Goal: Information Seeking & Learning: Learn about a topic

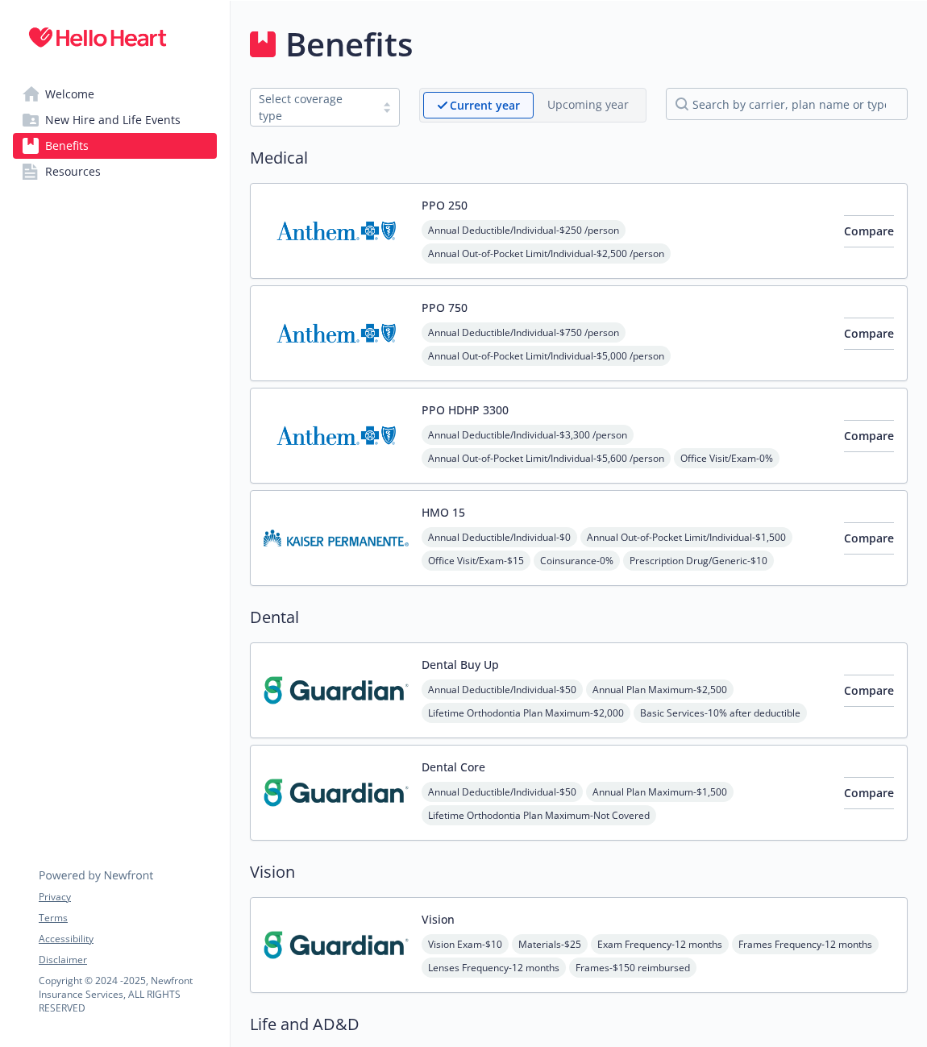
click at [100, 96] on link "Welcome" at bounding box center [115, 94] width 204 height 26
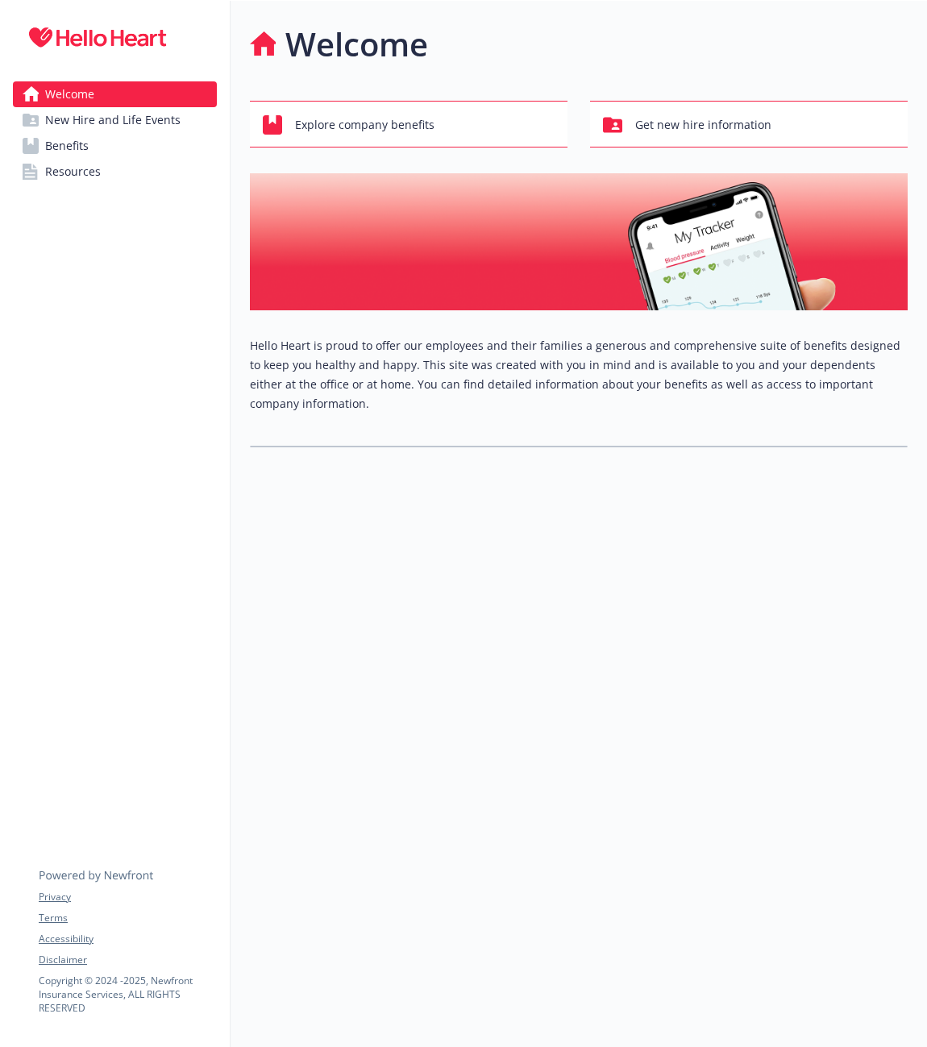
click at [114, 138] on link "Benefits" at bounding box center [115, 146] width 204 height 26
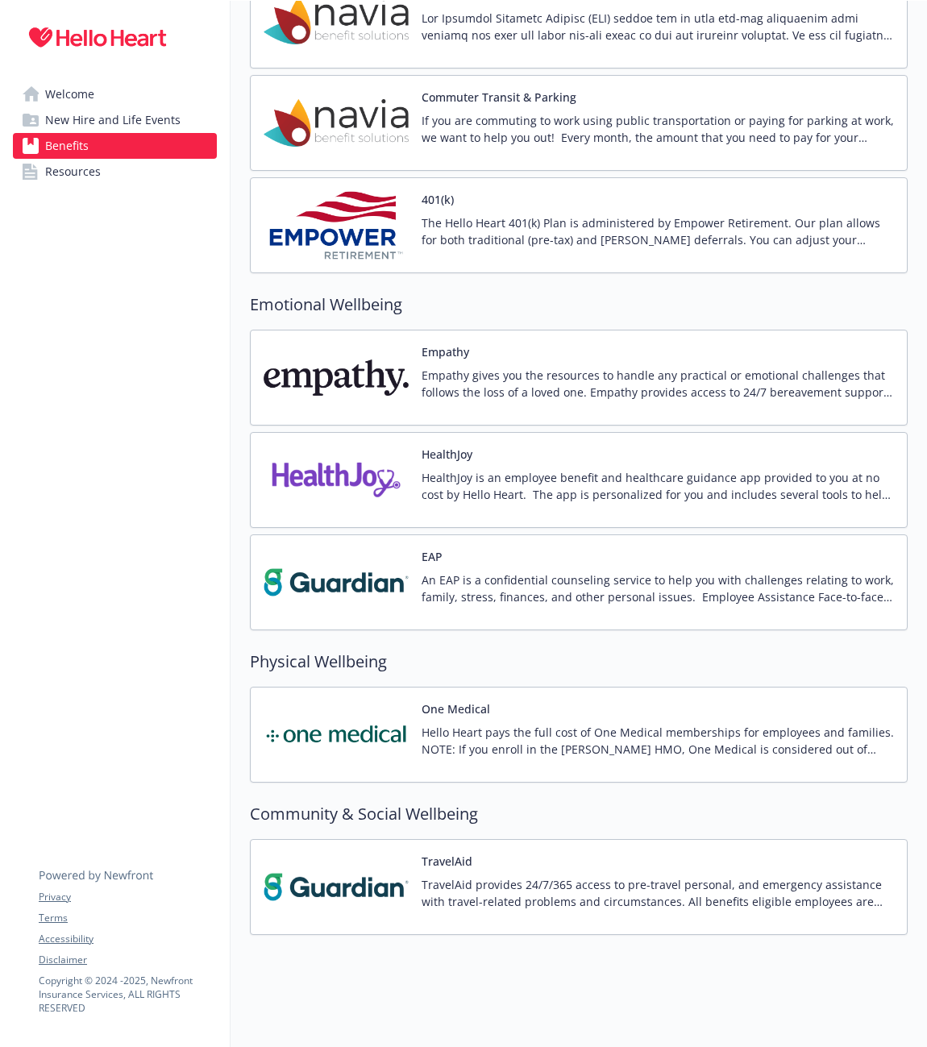
click at [712, 519] on div "HealthJoy HealthJoy is an employee benefit and healthcare guidance app provided…" at bounding box center [579, 480] width 658 height 96
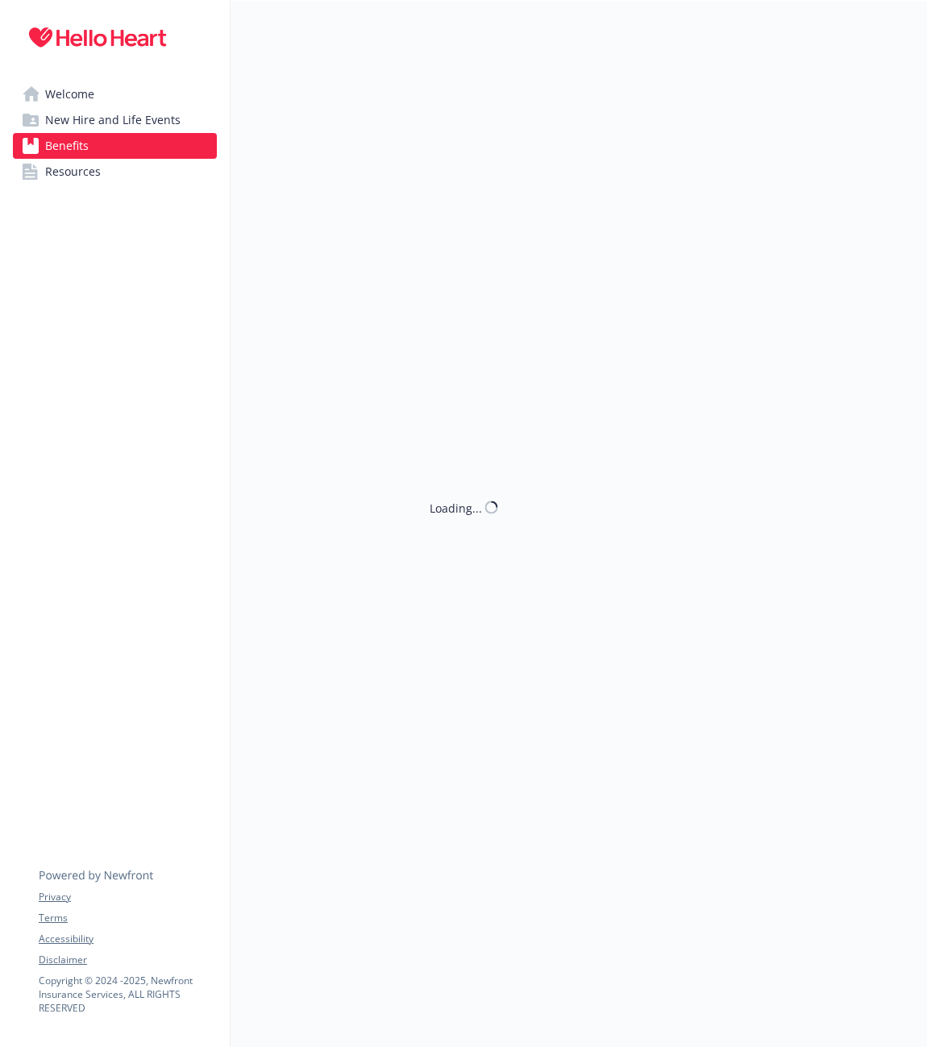
scroll to position [2096, 0]
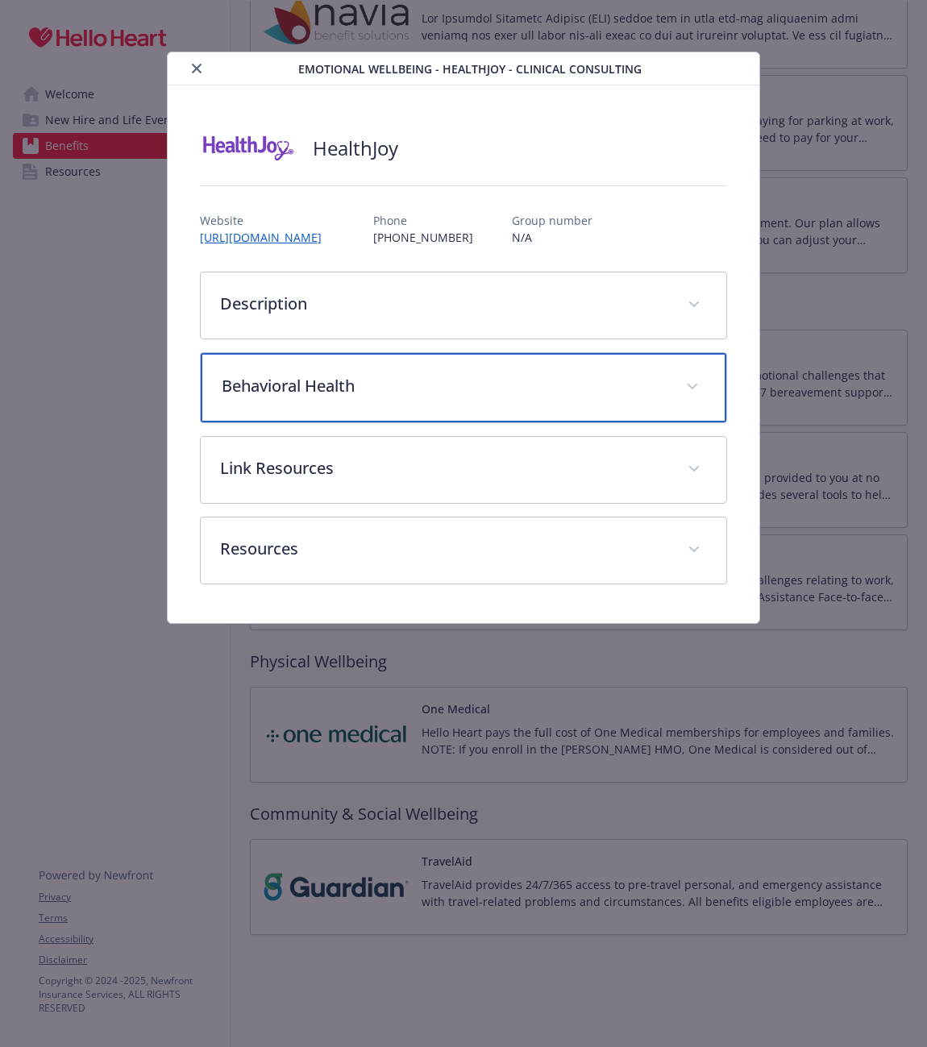
click at [389, 380] on p "Behavioral Health" at bounding box center [444, 386] width 445 height 24
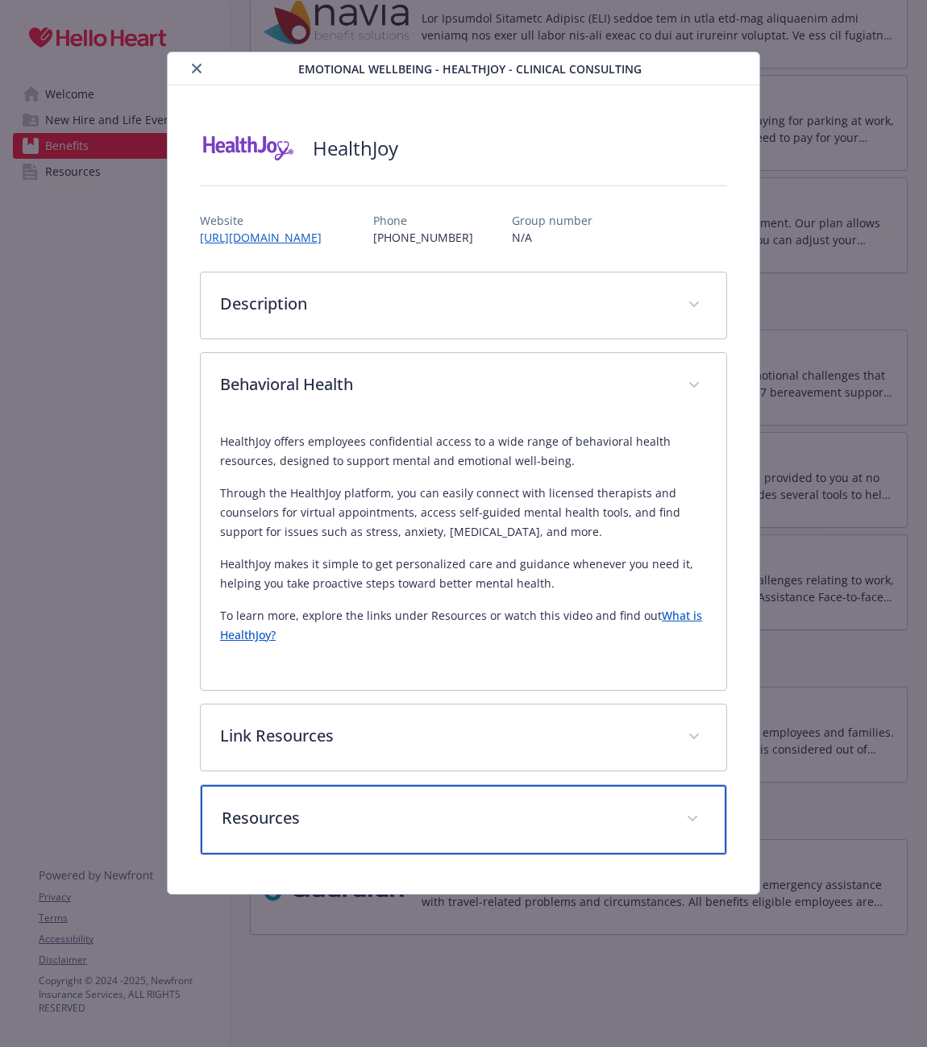
click at [393, 825] on p "Resources" at bounding box center [444, 818] width 445 height 24
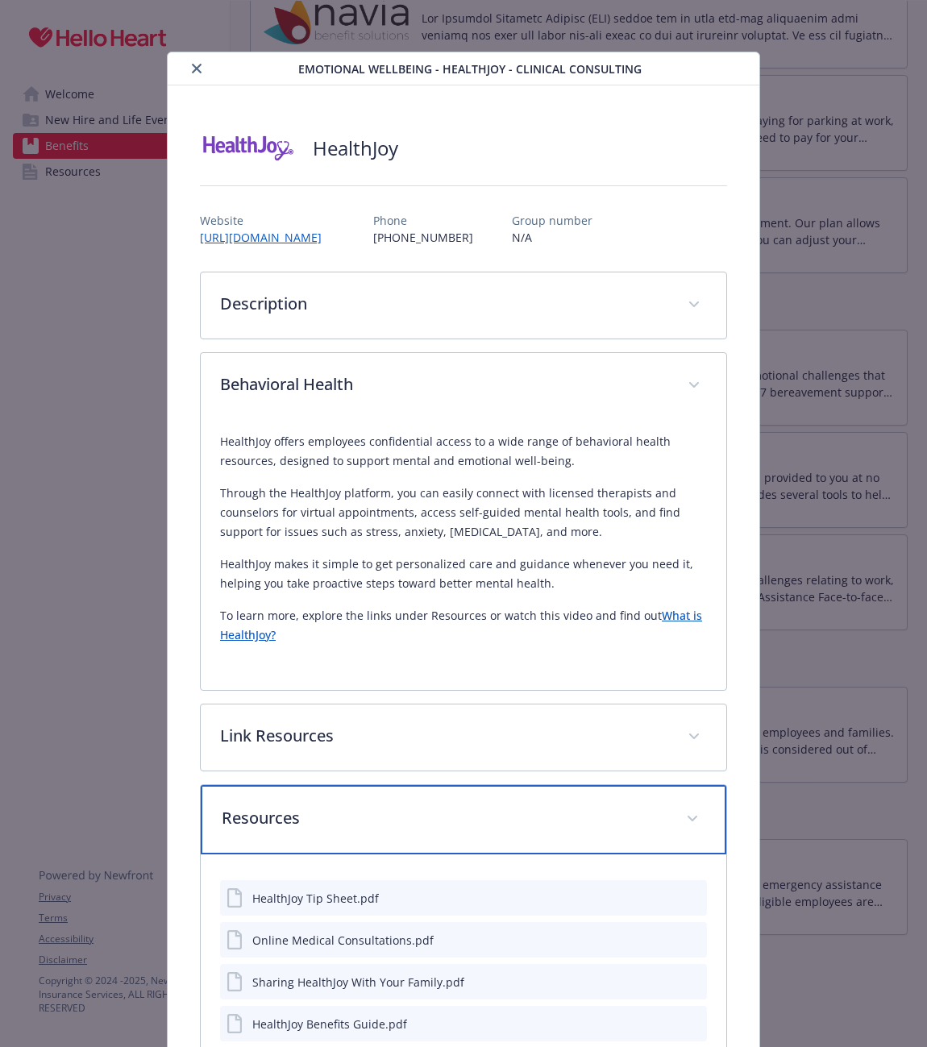
scroll to position [286, 0]
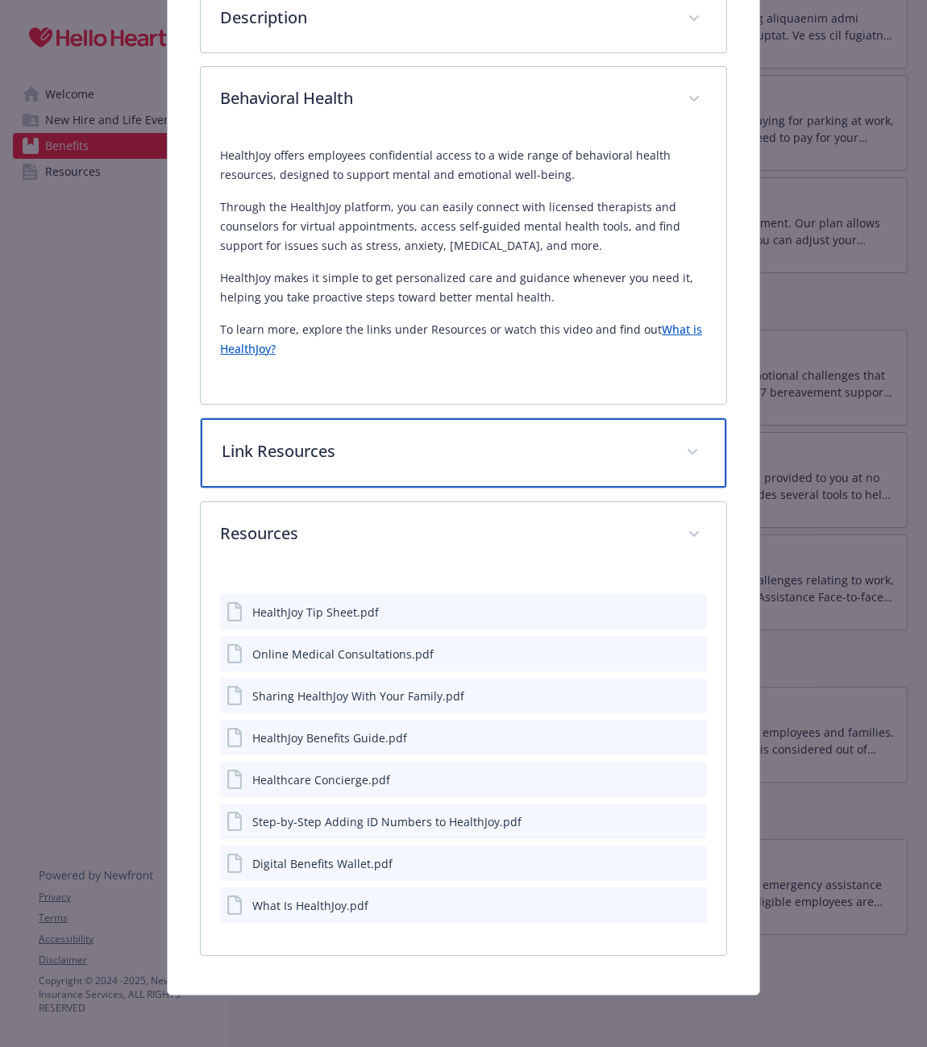
click at [401, 446] on p "Link Resources" at bounding box center [444, 451] width 445 height 24
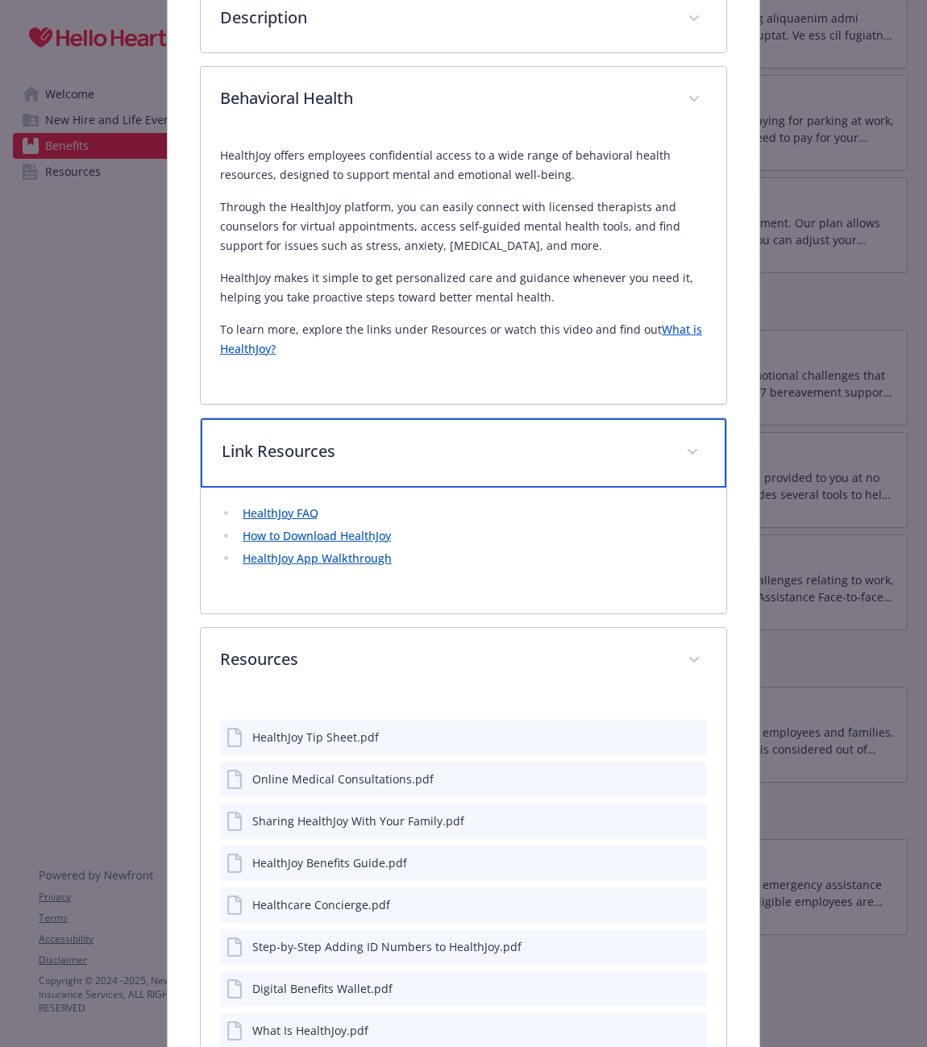
click at [399, 442] on p "Link Resources" at bounding box center [444, 451] width 445 height 24
